Goal: Task Accomplishment & Management: Manage account settings

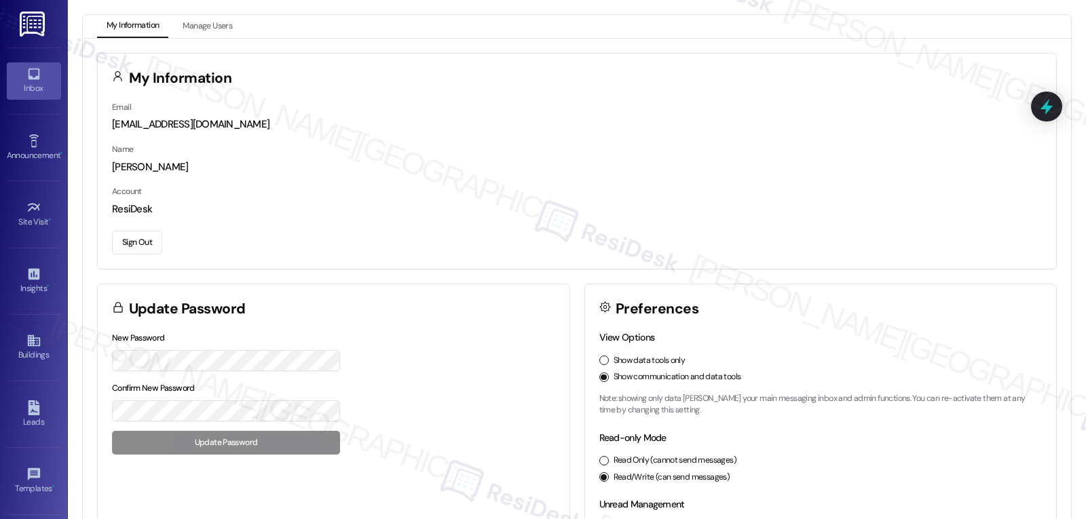
click at [28, 78] on icon at bounding box center [34, 75] width 12 height 12
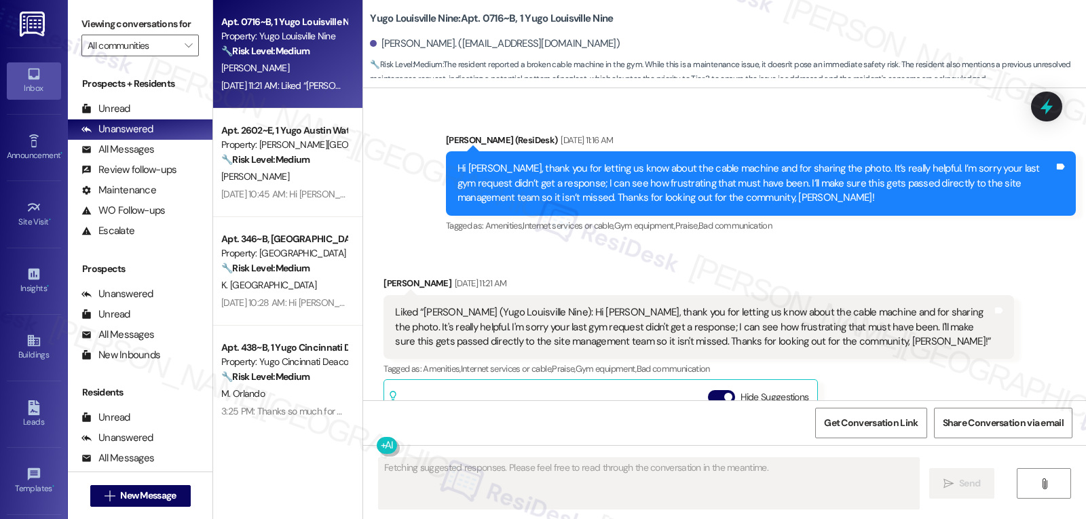
scroll to position [13352, 0]
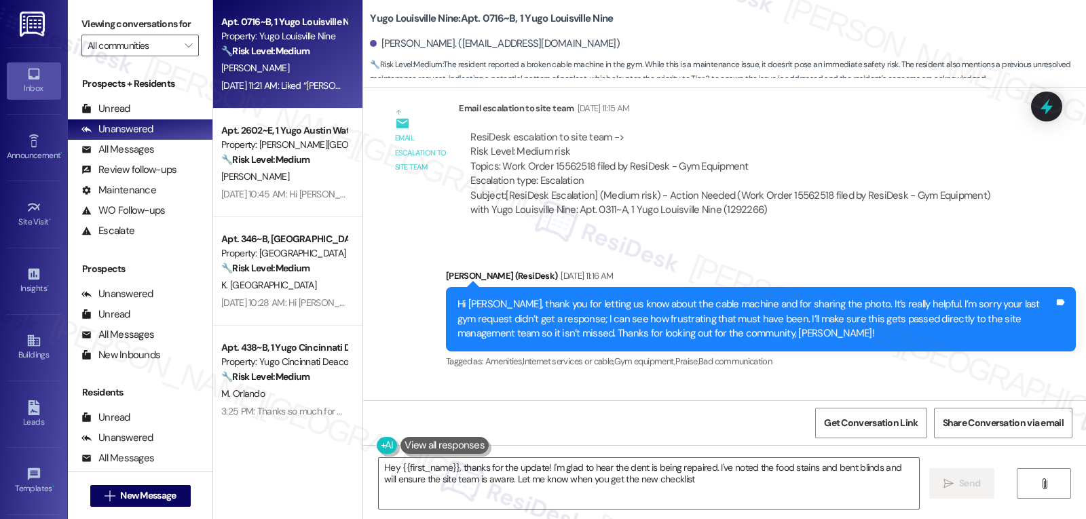
type textarea "Hey {{first_name}}, thanks for the update! I'm glad to hear the dent is being r…"
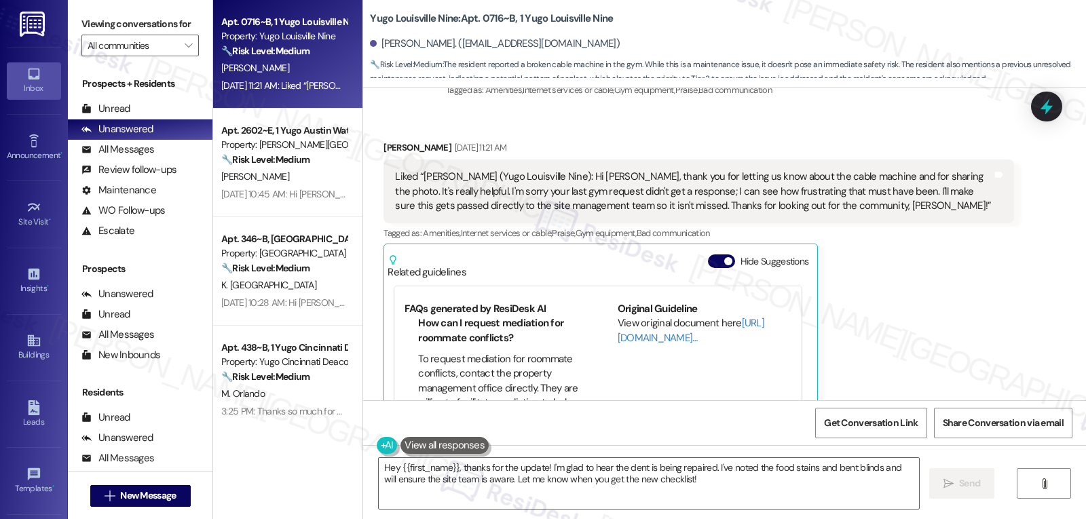
scroll to position [135, 0]
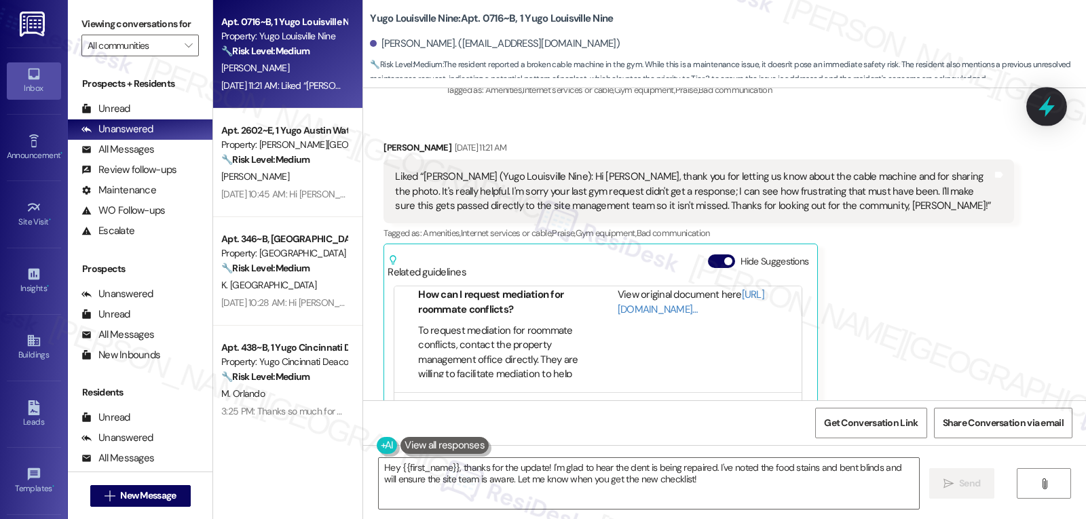
click at [1053, 97] on icon at bounding box center [1046, 106] width 23 height 23
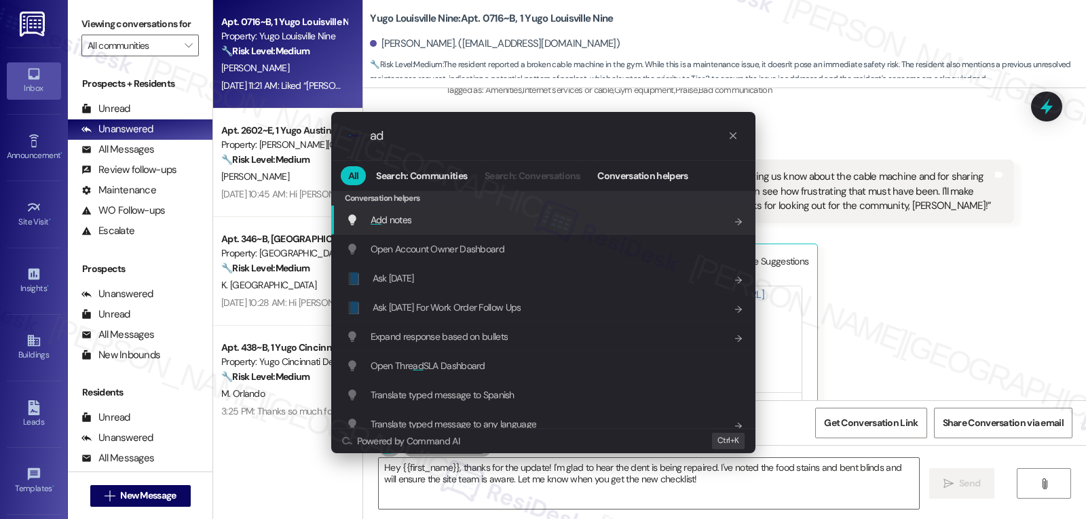
type input "ad"
click at [415, 221] on div "Ad d notes Add shortcut" at bounding box center [544, 219] width 397 height 15
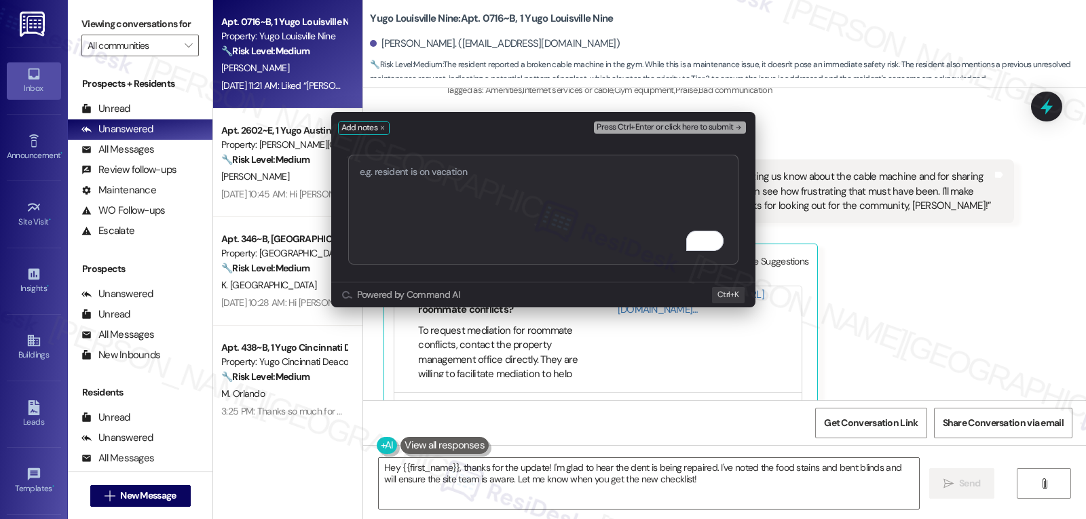
type textarea "C"
type textarea "Not responding - "Like" action be resident. - [GEOGRAPHIC_DATA]"
click at [658, 128] on span "Press Ctrl+Enter or click here to submit" at bounding box center [665, 128] width 136 height 10
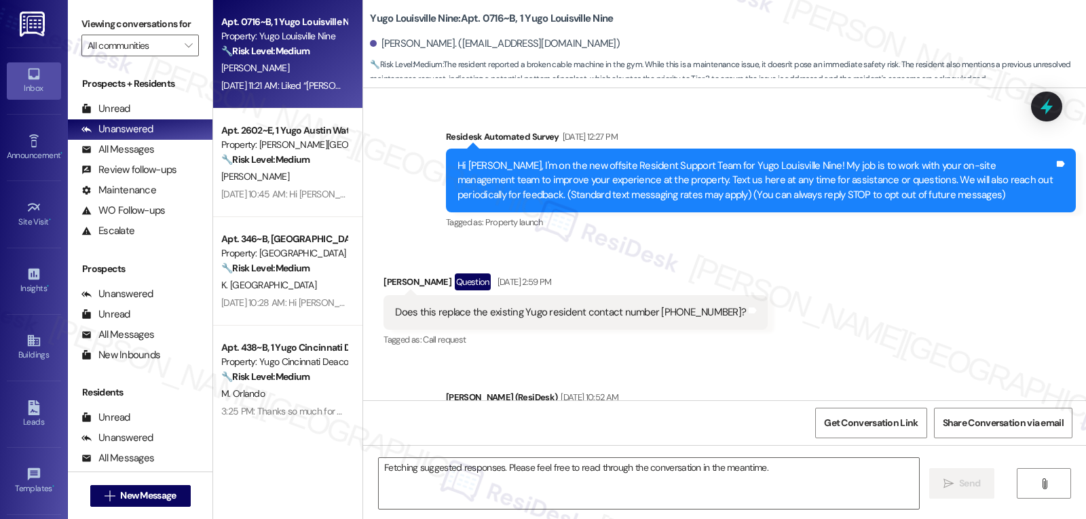
scroll to position [13737, 0]
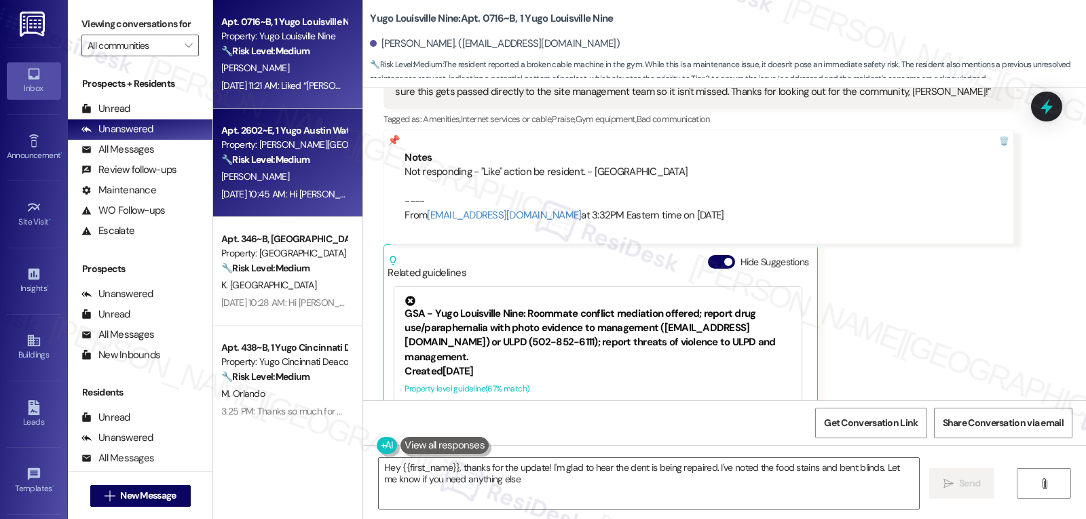
type textarea "Hey {{first_name}}, thanks for the update! I'm glad to hear the dent is being r…"
click at [296, 178] on div "[PERSON_NAME]" at bounding box center [284, 176] width 128 height 17
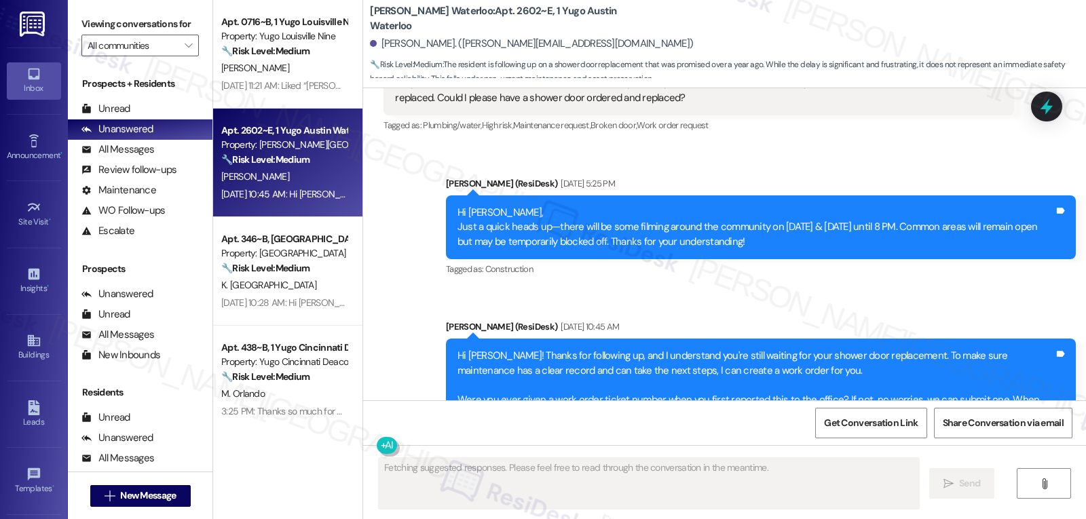
scroll to position [1794, 0]
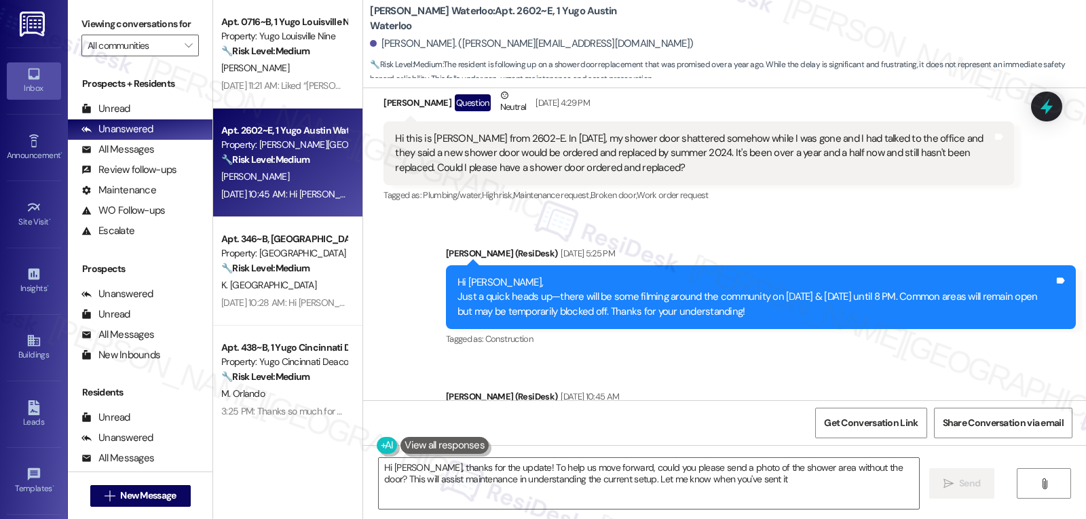
type textarea "Hi [PERSON_NAME], thanks for the update! To help us move forward, could you ple…"
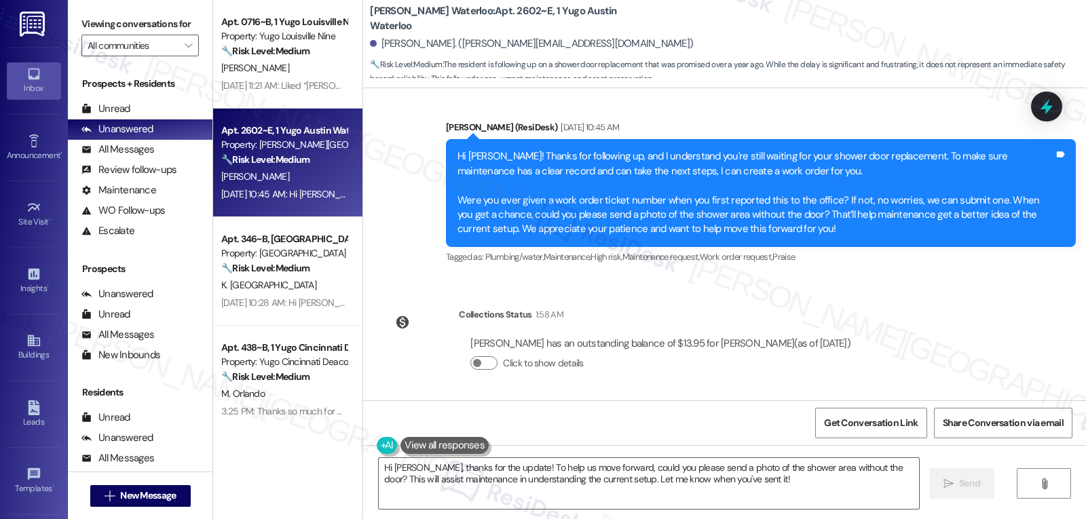
scroll to position [2066, 0]
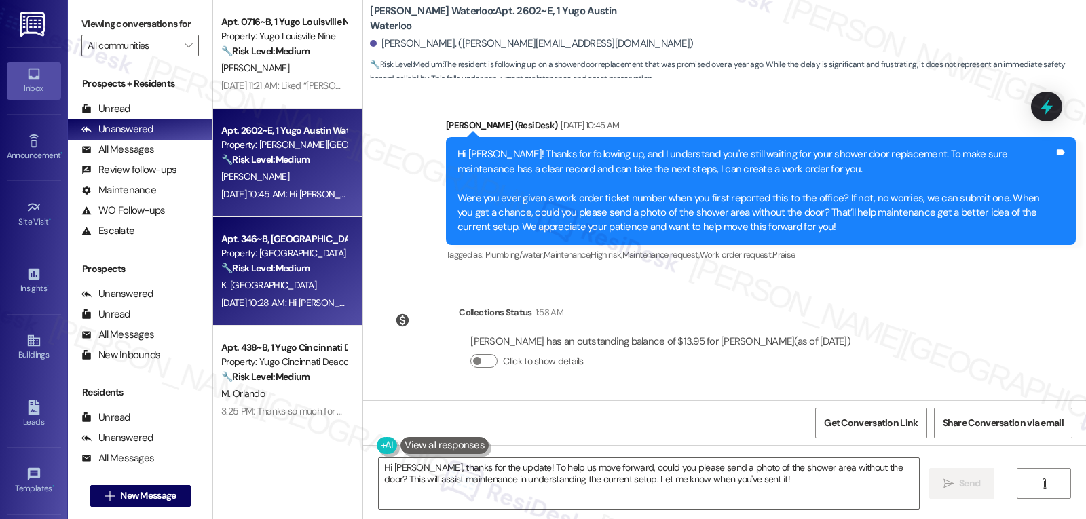
click at [257, 274] on div "🔧 Risk Level: Medium The resident is reporting a broken dishwasher that is not …" at bounding box center [284, 268] width 126 height 14
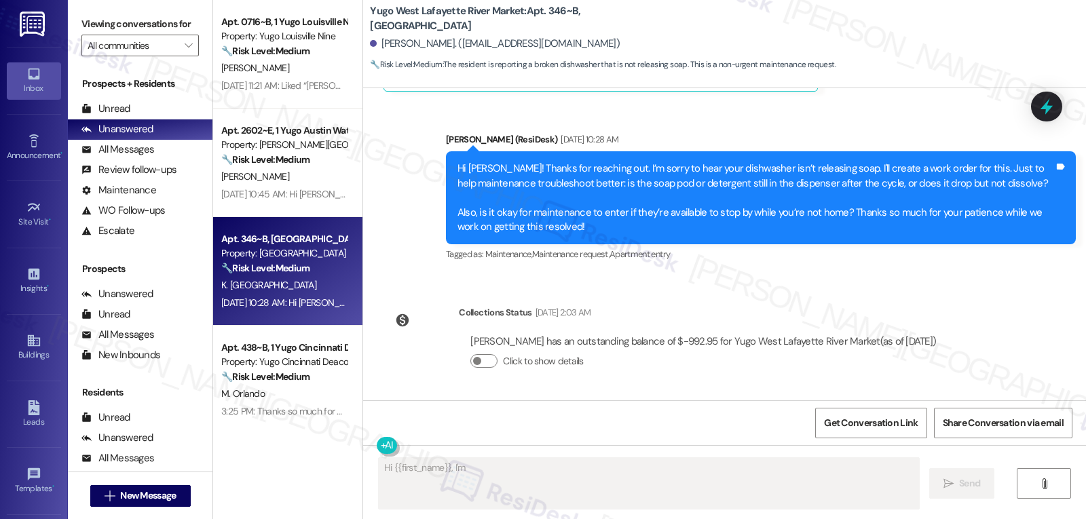
scroll to position [3160, 0]
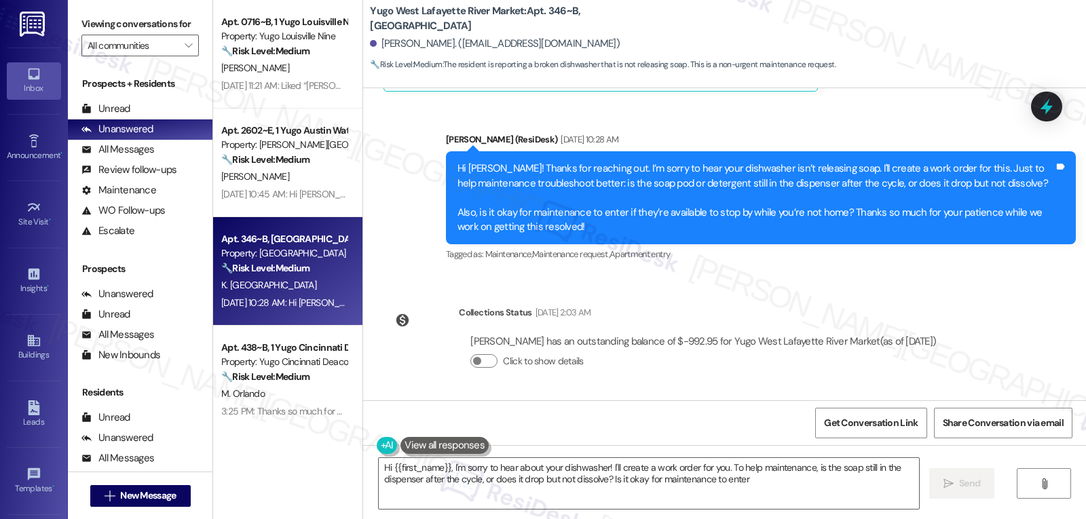
type textarea "Hi {{first_name}}, I'm sorry to hear about your dishwasher! I'll create a work …"
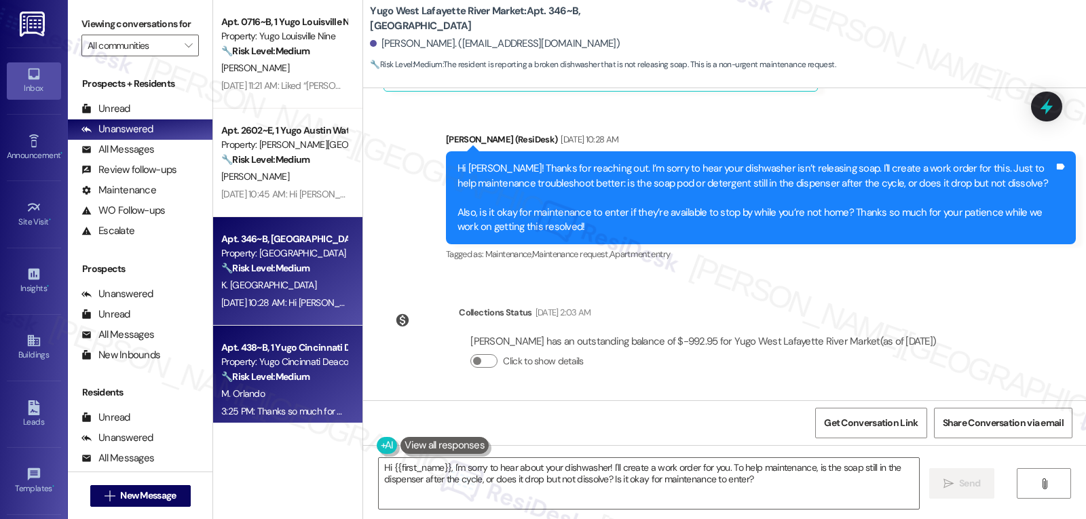
click at [282, 401] on div "M. Orlando" at bounding box center [284, 393] width 128 height 17
type textarea "Fetching suggested responses. Please feel free to read through the conversation…"
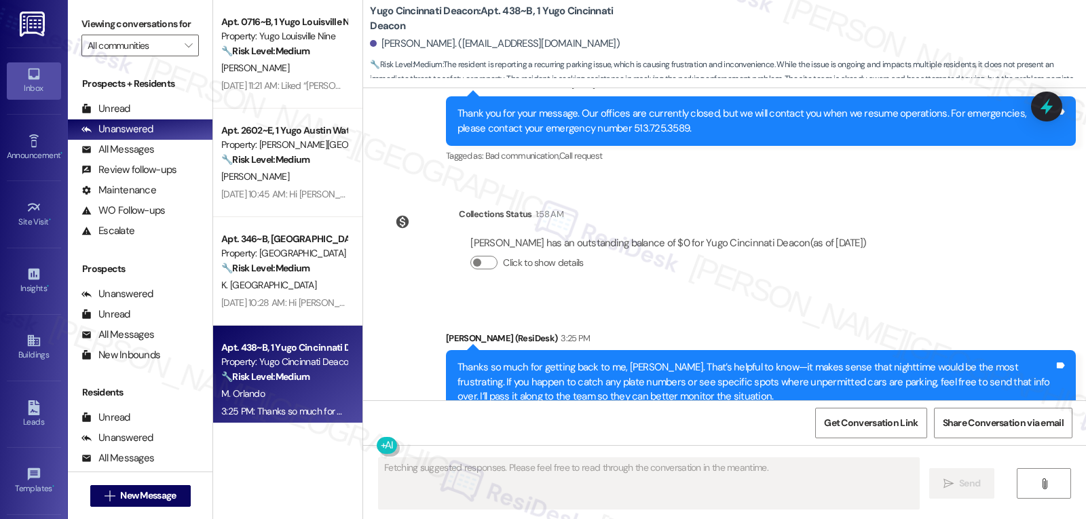
scroll to position [4882, 0]
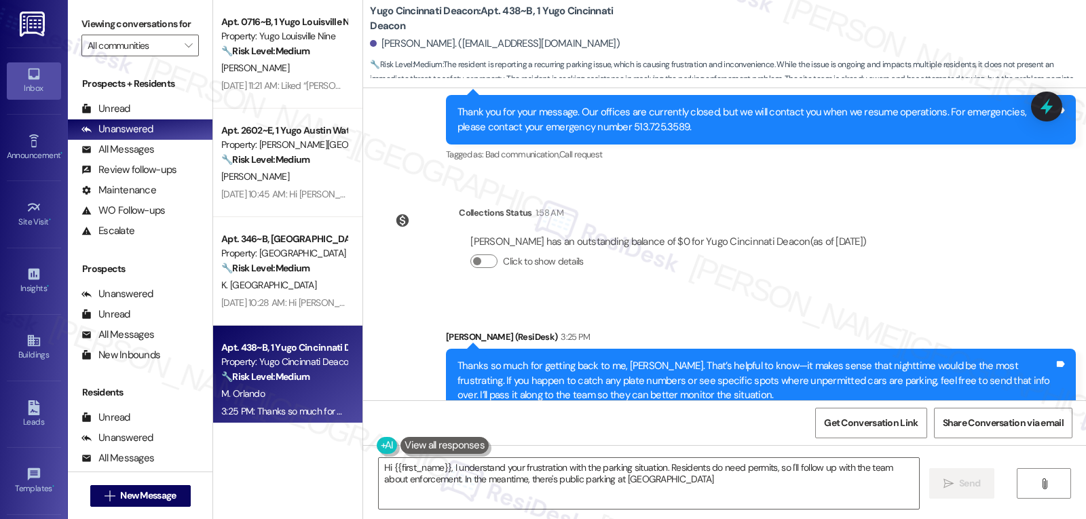
type textarea "Hi {{first_name}}, I understand your frustration with the parking situation. Re…"
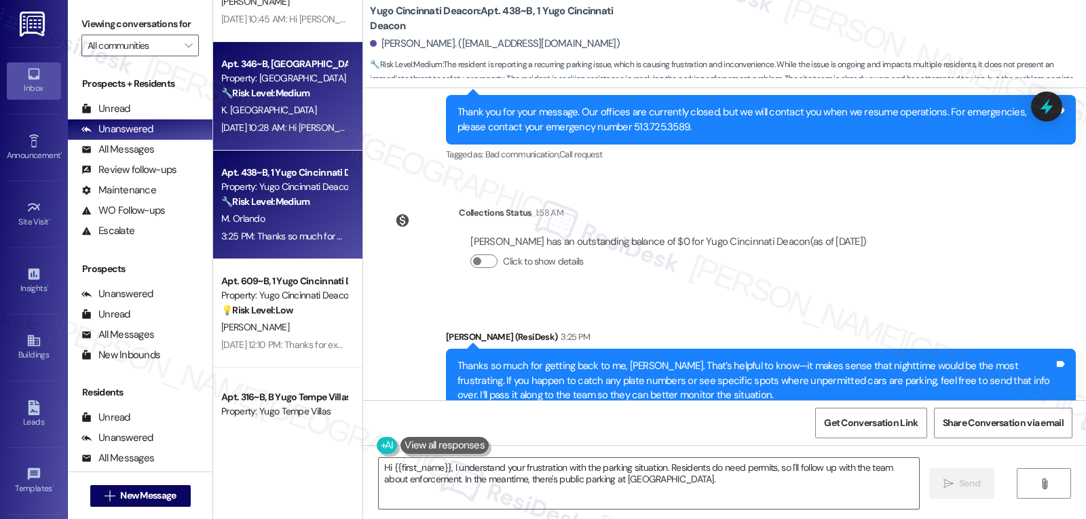
scroll to position [271, 0]
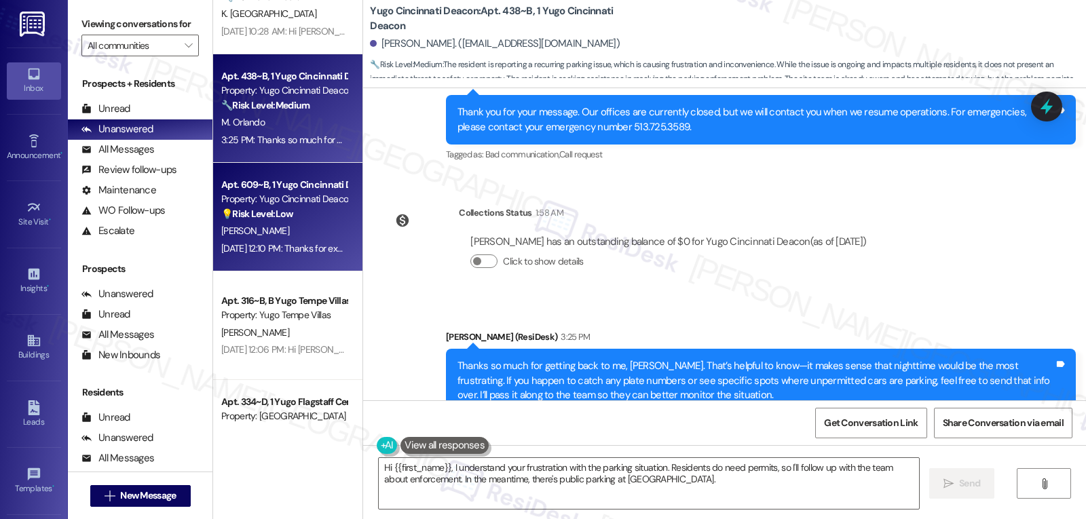
click at [238, 236] on span "[PERSON_NAME]" at bounding box center [255, 231] width 68 height 12
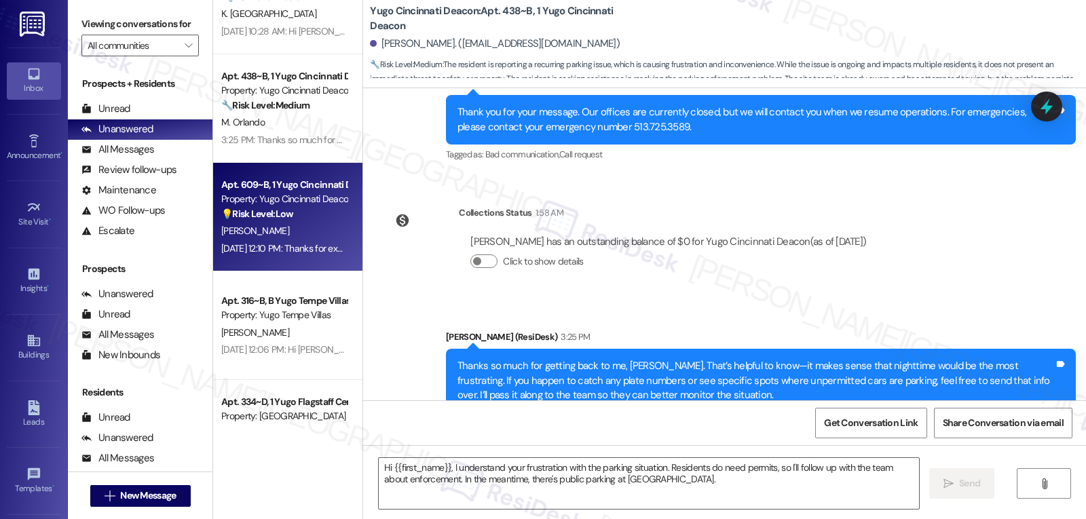
type textarea "Fetching suggested responses. Please feel free to read through the conversation…"
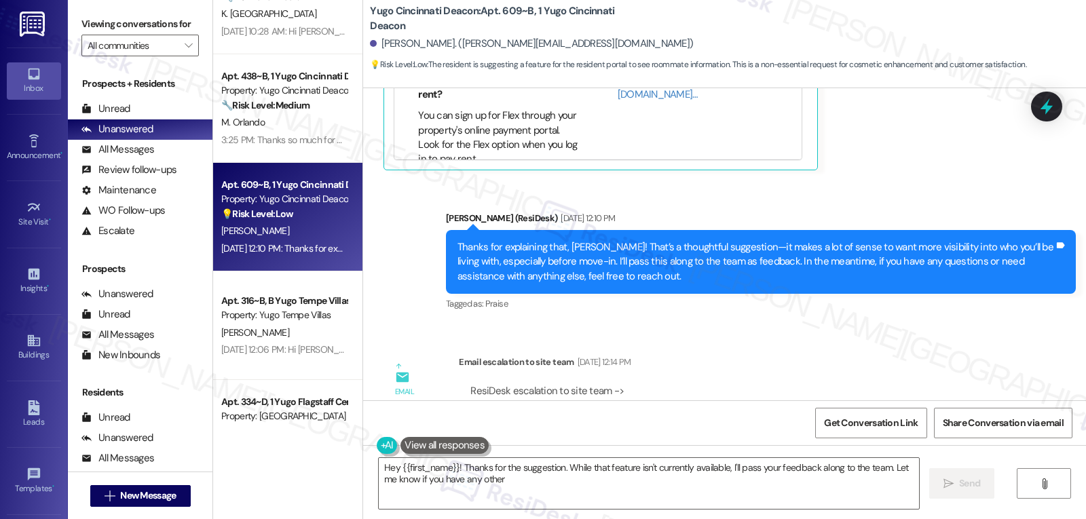
scroll to position [1024, 0]
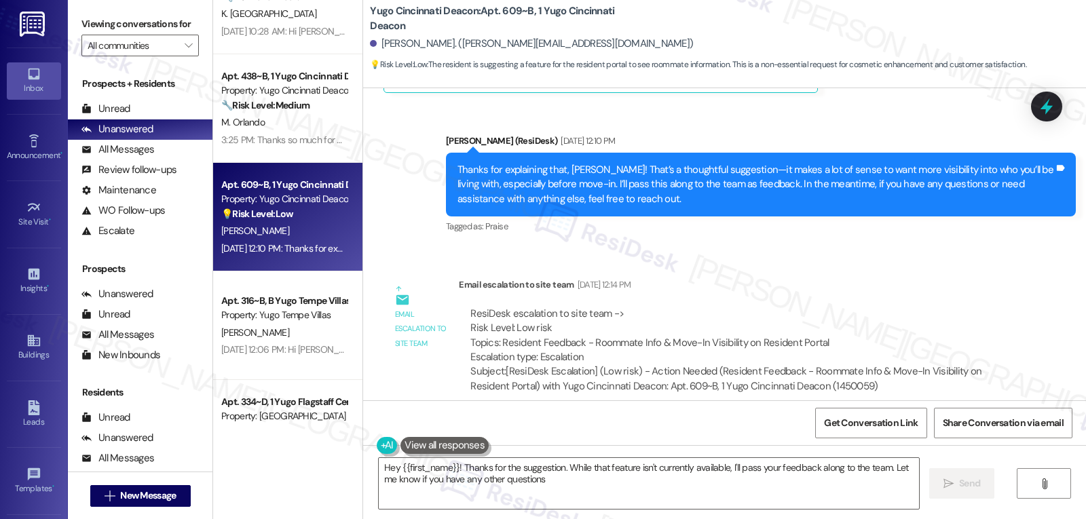
type textarea "Hey {{first_name}}! Thanks for the suggestion. While that feature isn't current…"
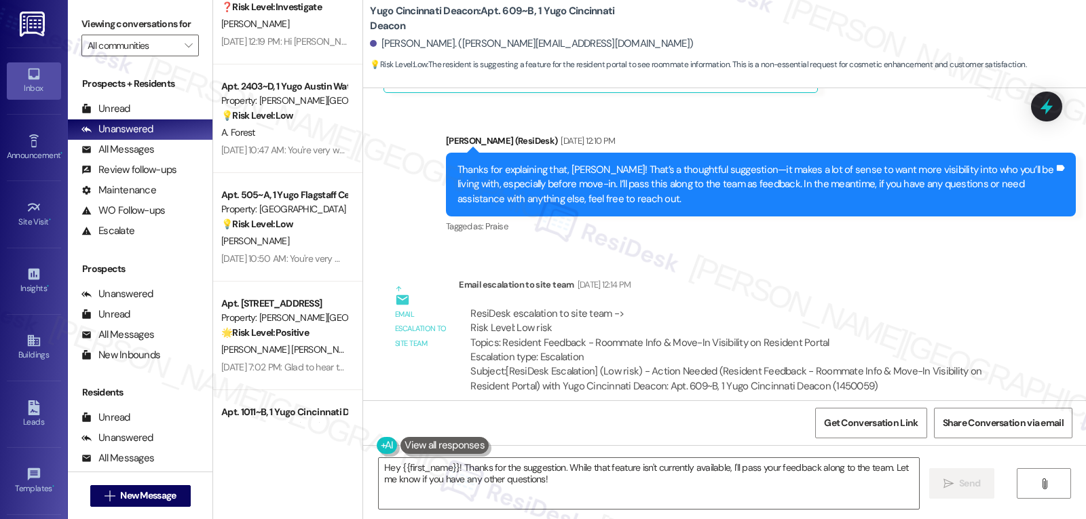
scroll to position [1086, 0]
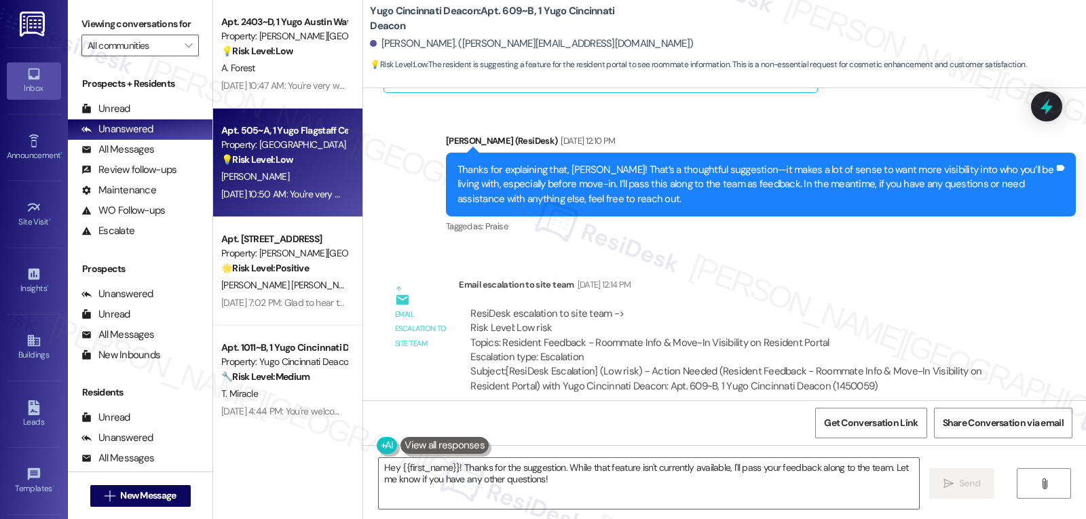
click at [275, 188] on div "[DATE] 10:50 AM: You're very welcome, Jaiden! I'm happy to help in any way I ca…" at bounding box center [535, 194] width 628 height 12
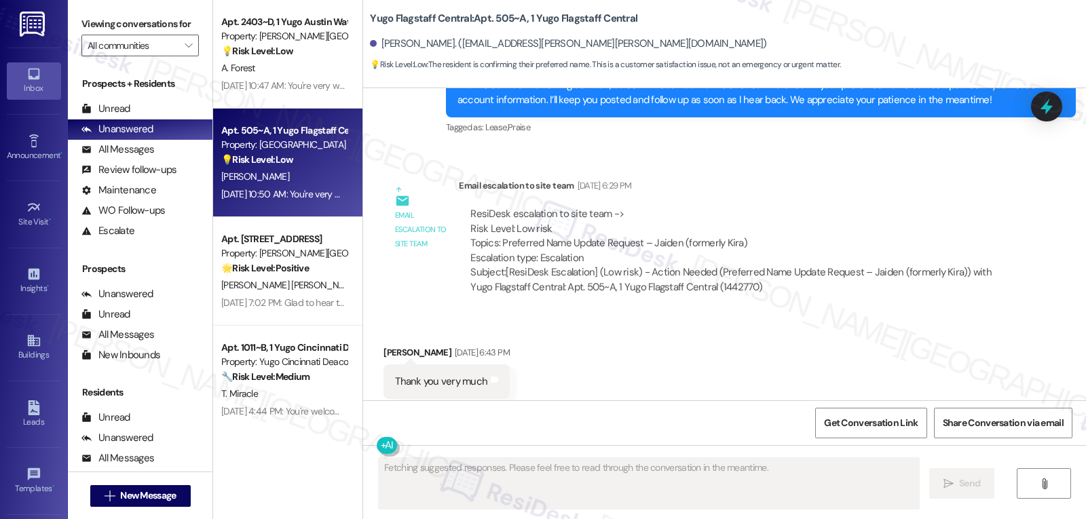
scroll to position [1319, 0]
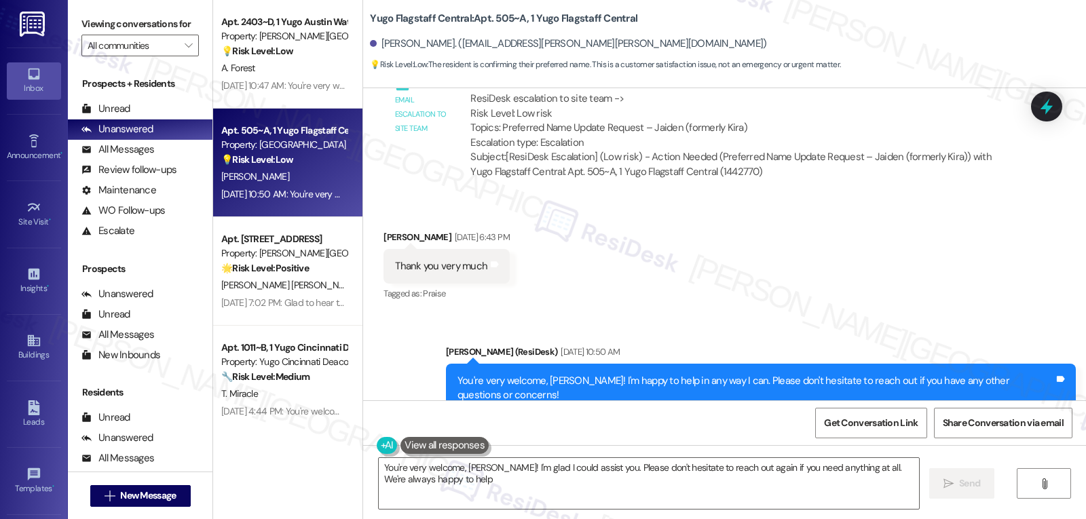
type textarea "You're very welcome, [PERSON_NAME]! I'm glad I could assist you. Please don't h…"
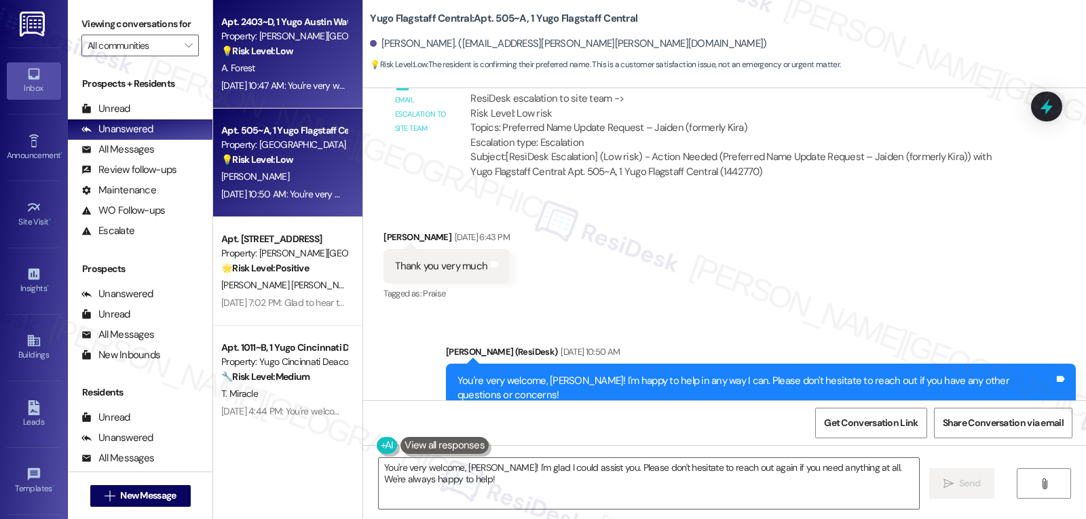
click at [299, 56] on div "💡 Risk Level: Low The resident is requesting a cosmetic change to their showerh…" at bounding box center [284, 51] width 126 height 14
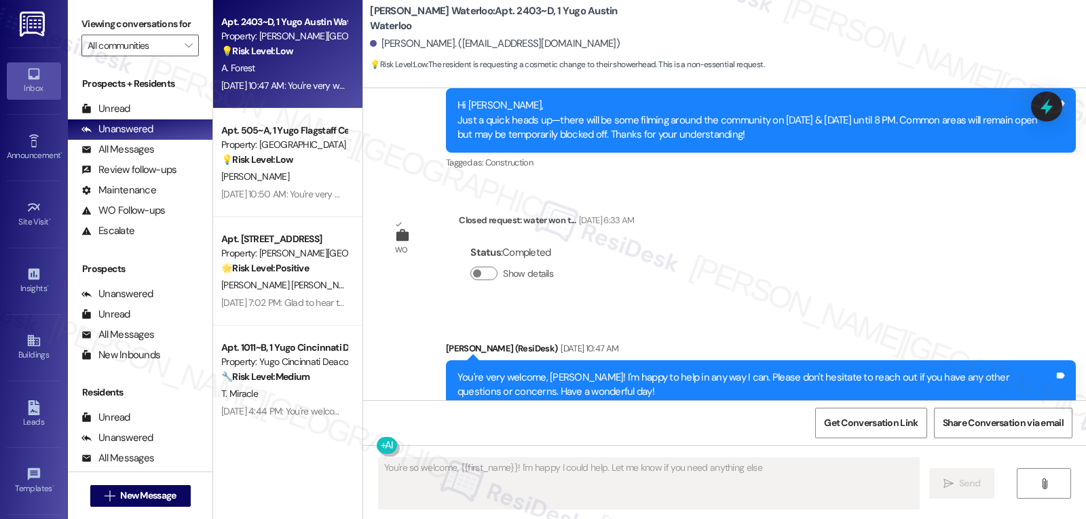
type textarea "You're so welcome, {{first_name}}! I'm happy I could help. Let me know if you n…"
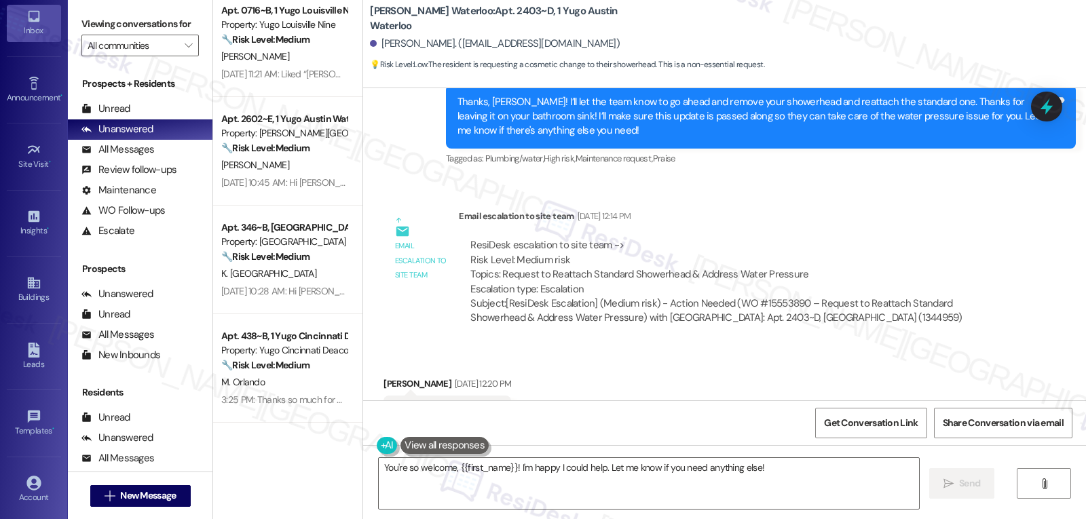
scroll to position [128, 0]
click at [22, 428] on div "Account" at bounding box center [34, 427] width 68 height 14
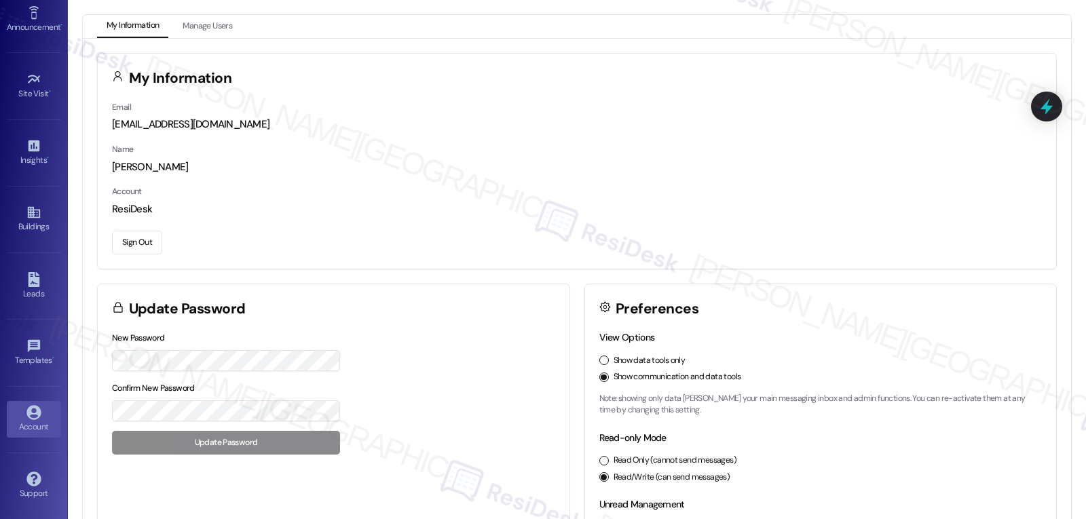
click at [147, 233] on button "Sign Out" at bounding box center [137, 243] width 50 height 24
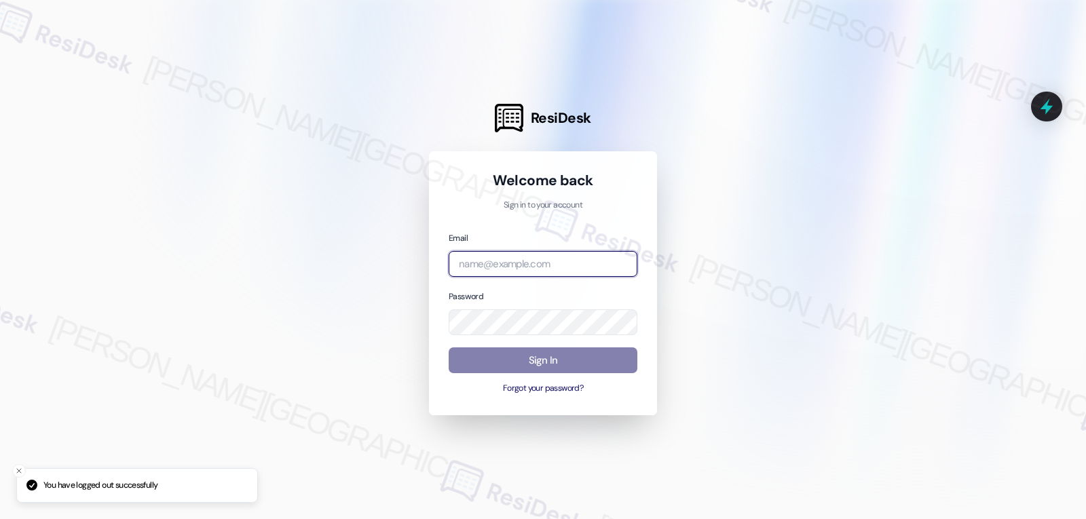
click at [517, 267] on input "email" at bounding box center [543, 264] width 189 height 26
click at [578, 257] on input "email" at bounding box center [543, 264] width 189 height 26
paste input "automated-surveys-birchstone_residential-jomar.punay@birchstone_[DOMAIN_NAME]"
type input "automated-surveys-birchstone_residential-jomar.punay@birchstone_[DOMAIN_NAME]"
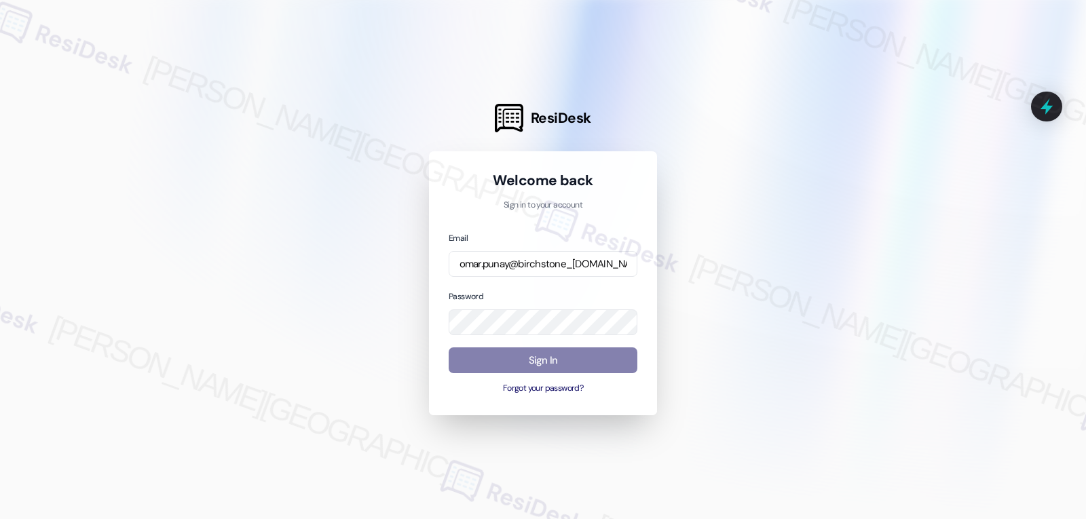
scroll to position [0, 0]
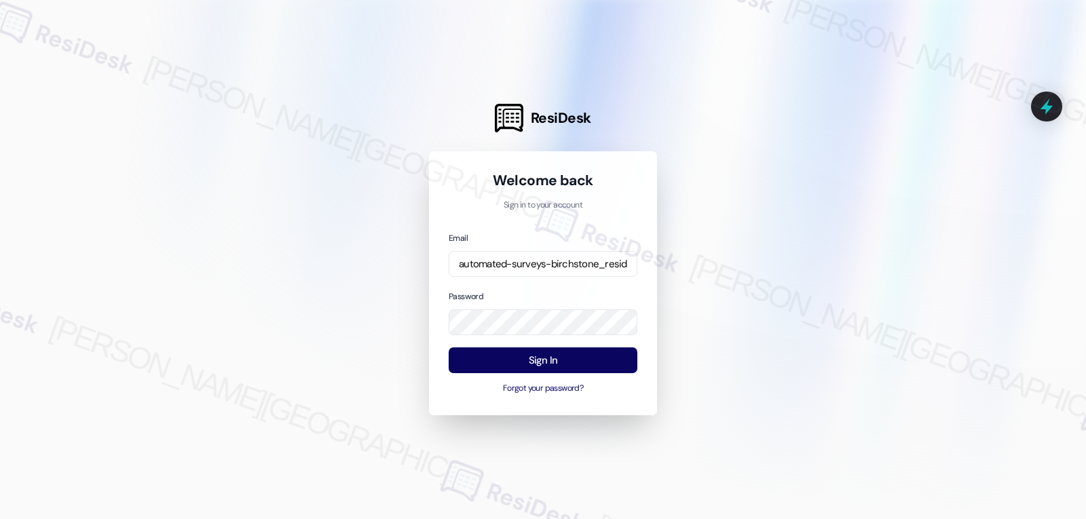
click at [564, 289] on div "Password" at bounding box center [543, 312] width 189 height 47
click at [551, 356] on button "Sign In" at bounding box center [543, 360] width 189 height 26
